Goal: Communication & Community: Answer question/provide support

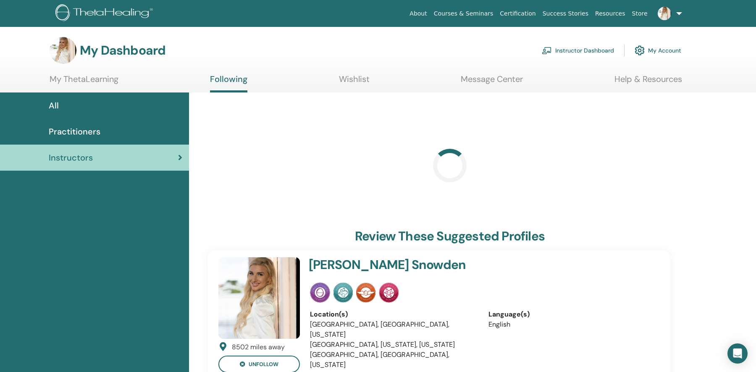
click at [563, 50] on link "Instructor Dashboard" at bounding box center [578, 50] width 72 height 18
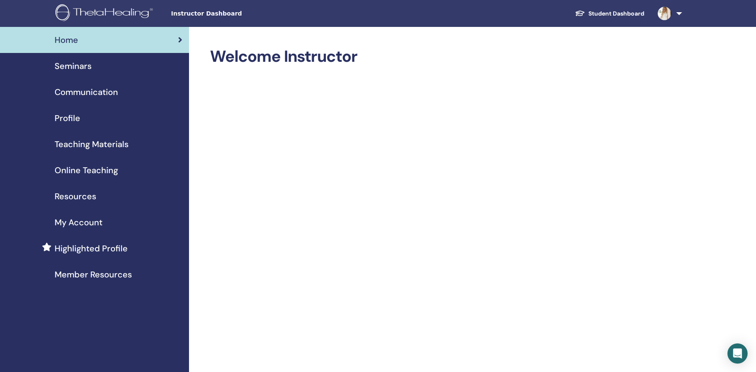
click at [550, 8] on ul "Student Dashboard DS [PERSON_NAME] My ThetaLearning My ThetaHealers My Seminars…" at bounding box center [626, 13] width 167 height 27
click at [671, 16] on span at bounding box center [664, 13] width 20 height 7
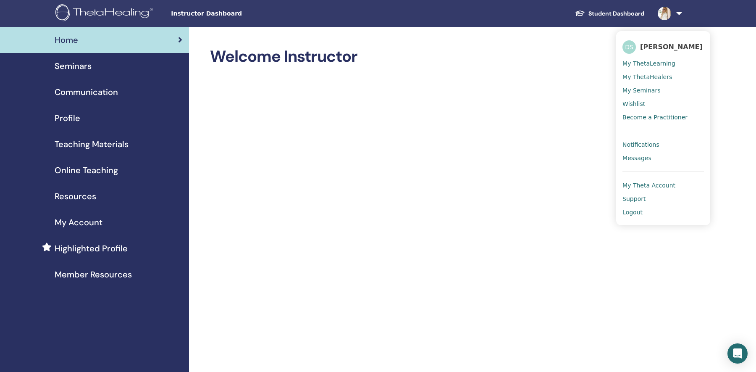
click at [636, 162] on span "Messages" at bounding box center [636, 158] width 29 height 8
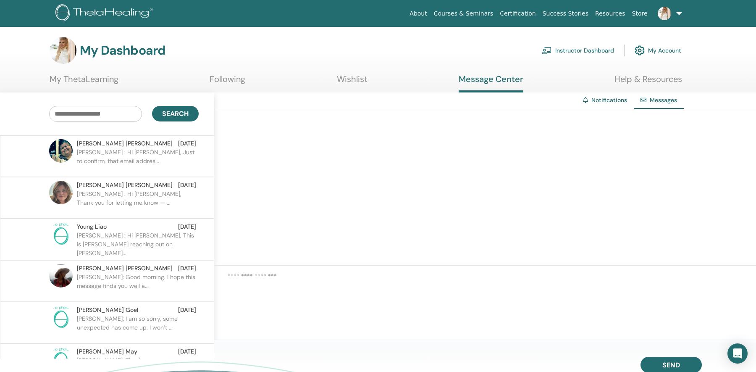
click at [125, 154] on p "Dr. Allison : Hi Maria, Just to confirm, that email addres..." at bounding box center [138, 160] width 122 height 25
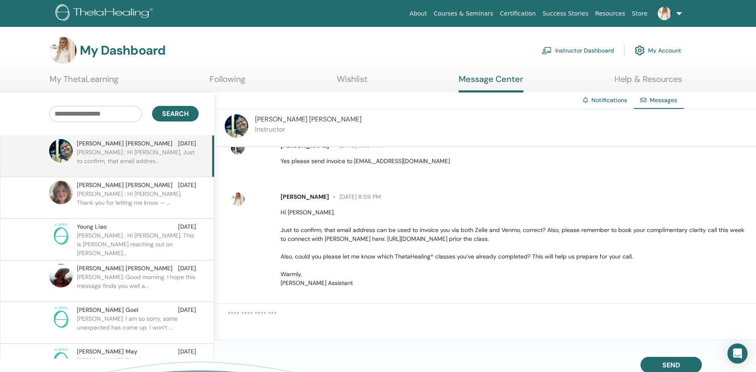
scroll to position [273, 0]
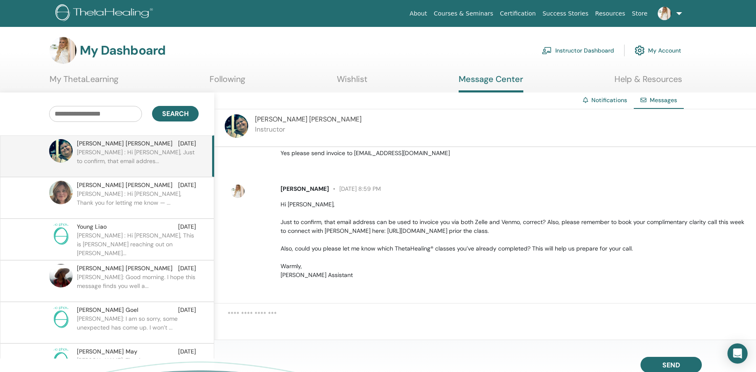
click at [323, 319] on textarea at bounding box center [492, 321] width 528 height 25
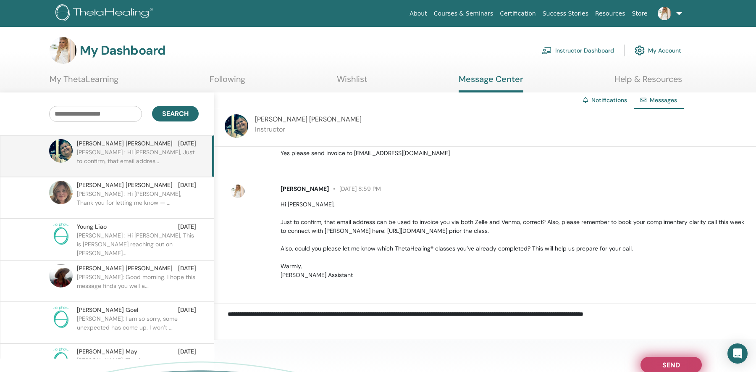
type textarea "**********"
click at [664, 361] on span "Send" at bounding box center [671, 363] width 18 height 6
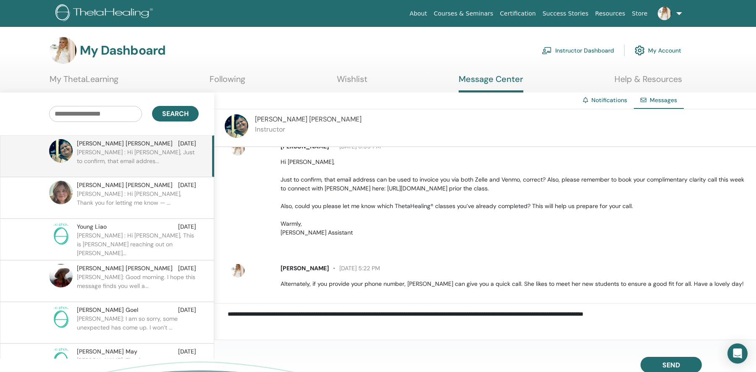
scroll to position [324, 0]
